Goal: Task Accomplishment & Management: Manage account settings

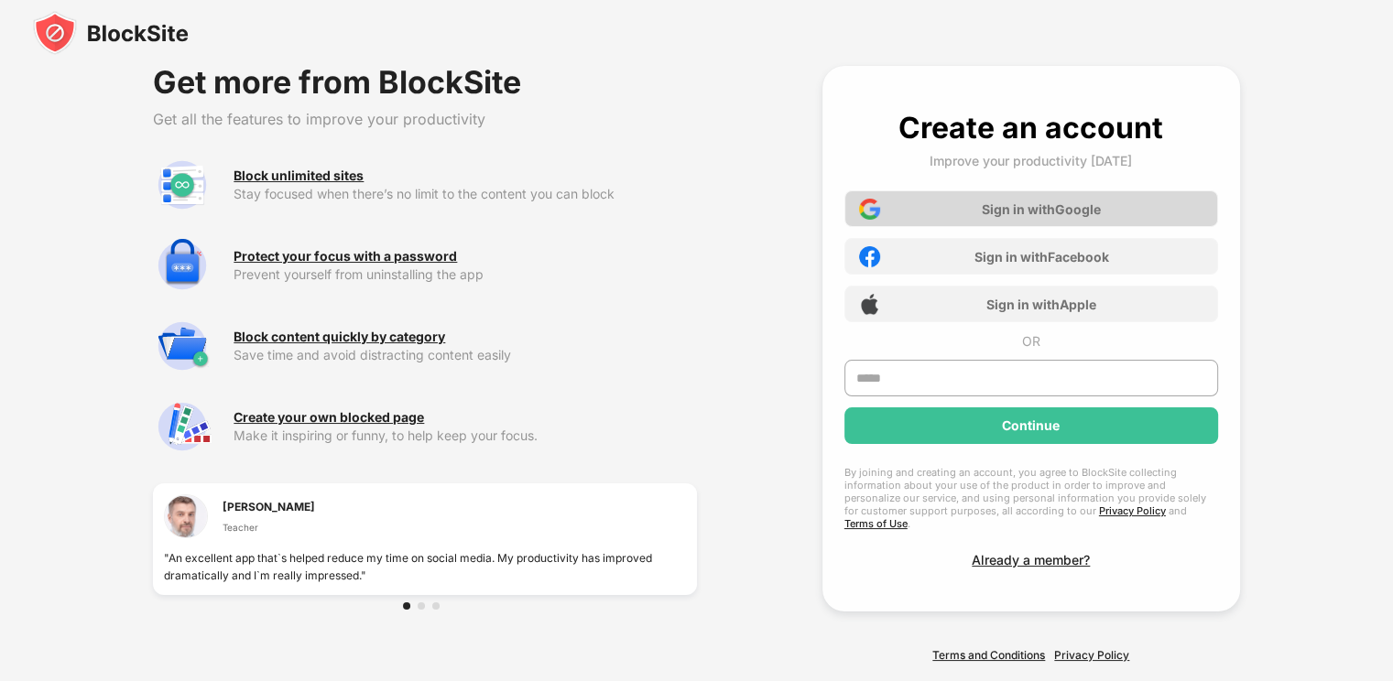
click at [1062, 204] on div "Sign in with Google" at bounding box center [1041, 209] width 119 height 16
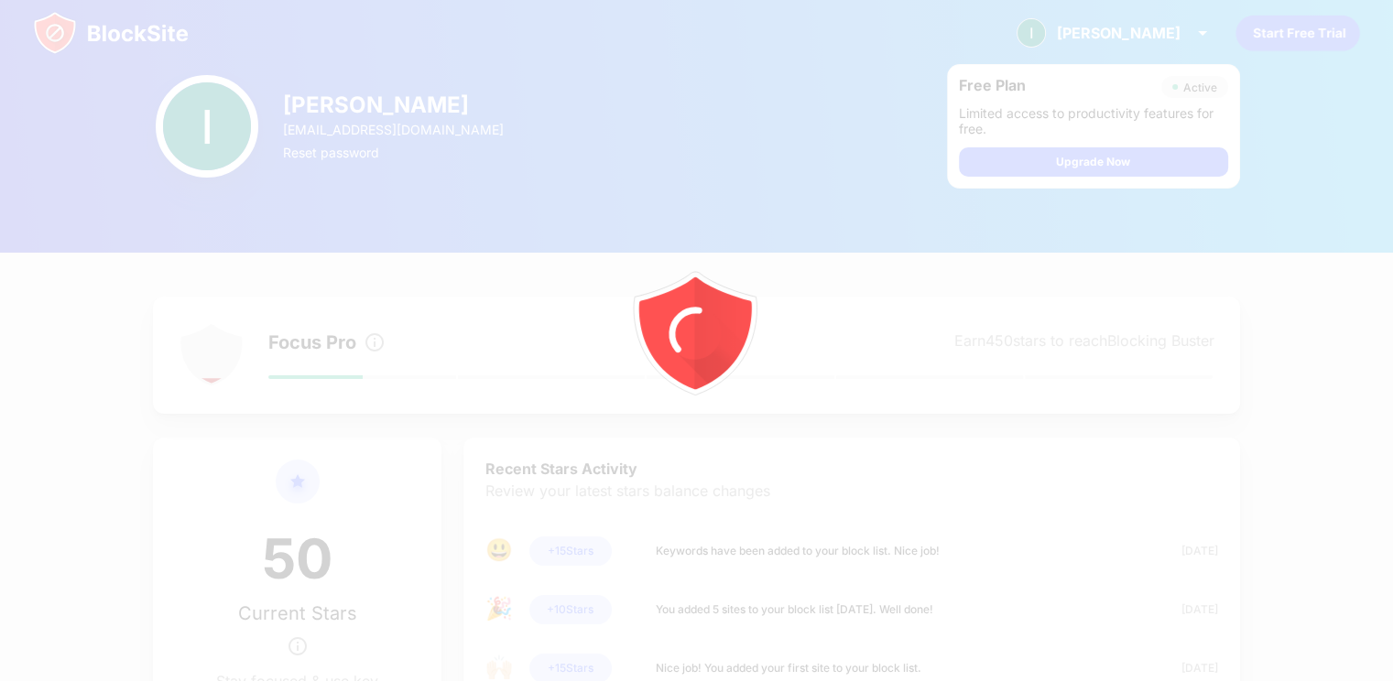
click at [120, 35] on img at bounding box center [111, 33] width 156 height 44
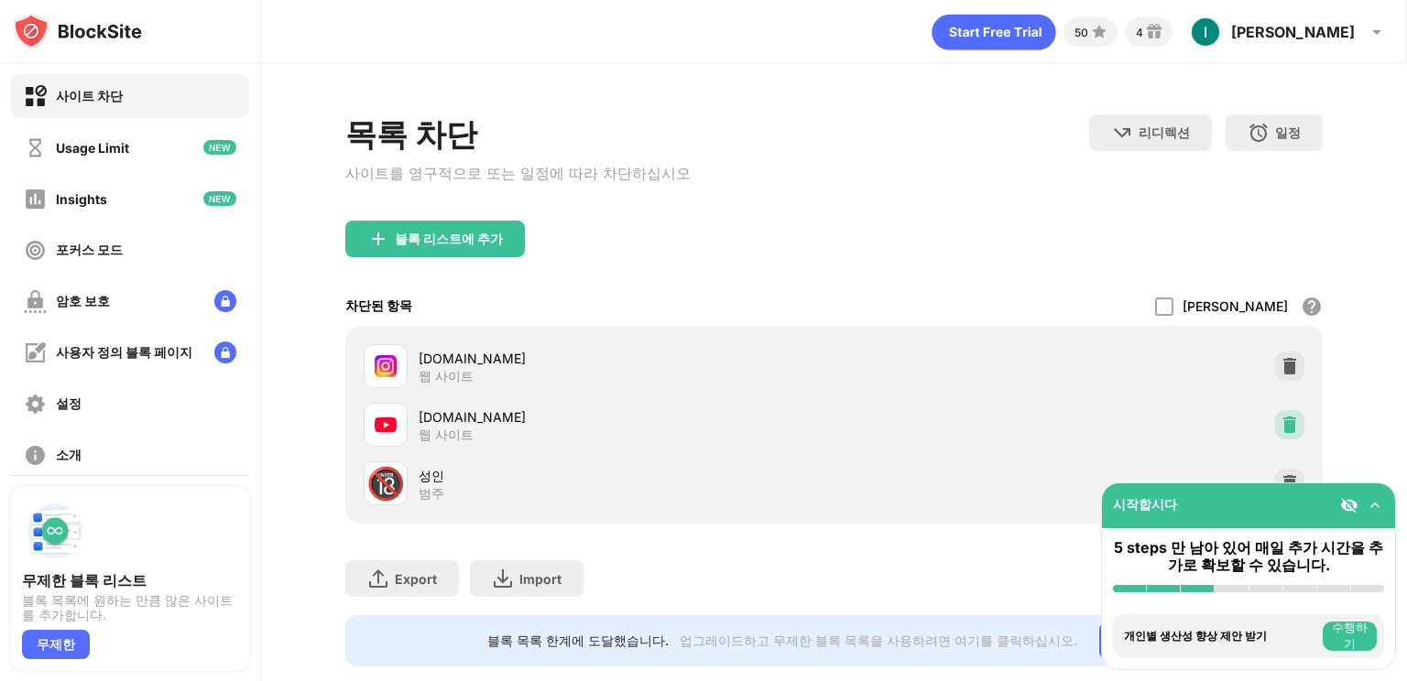
click at [1280, 424] on img at bounding box center [1289, 425] width 18 height 18
